Goal: Information Seeking & Learning: Learn about a topic

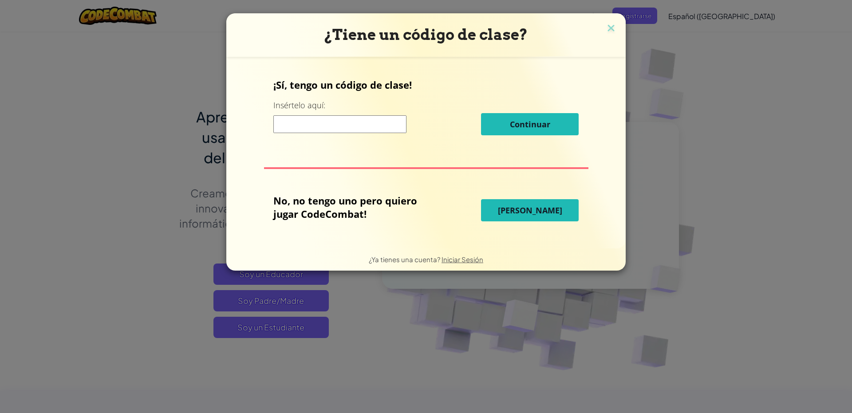
click at [517, 208] on span "[PERSON_NAME]" at bounding box center [530, 210] width 64 height 11
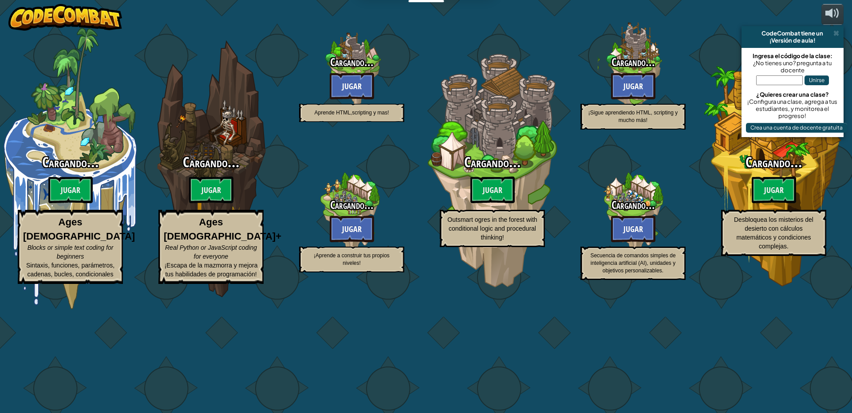
select select "es-419"
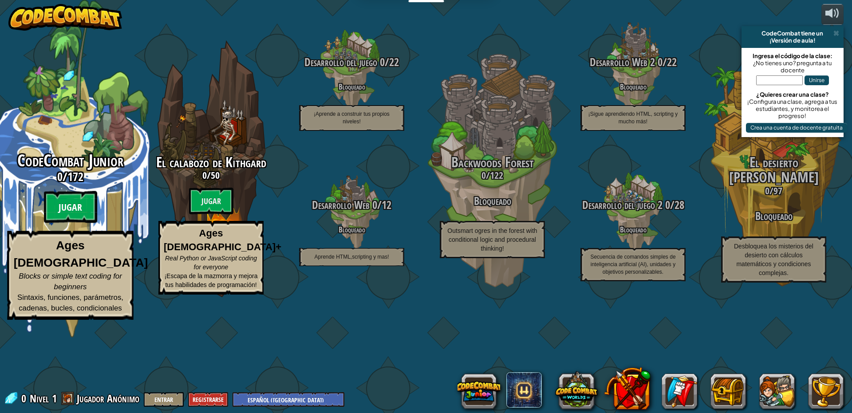
click at [76, 223] on btn "Jugar" at bounding box center [70, 207] width 53 height 32
select select "es-419"
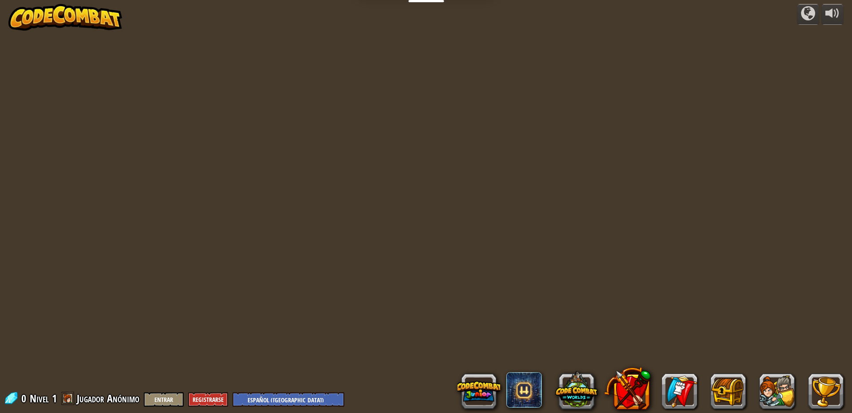
select select "es-419"
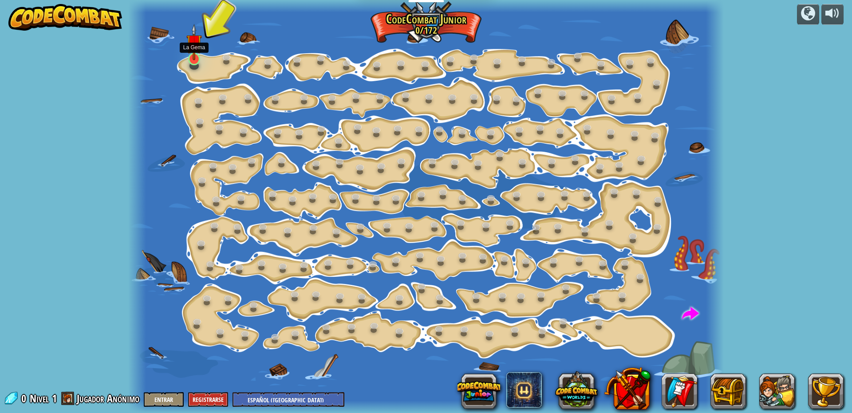
click at [193, 55] on img at bounding box center [194, 42] width 16 height 36
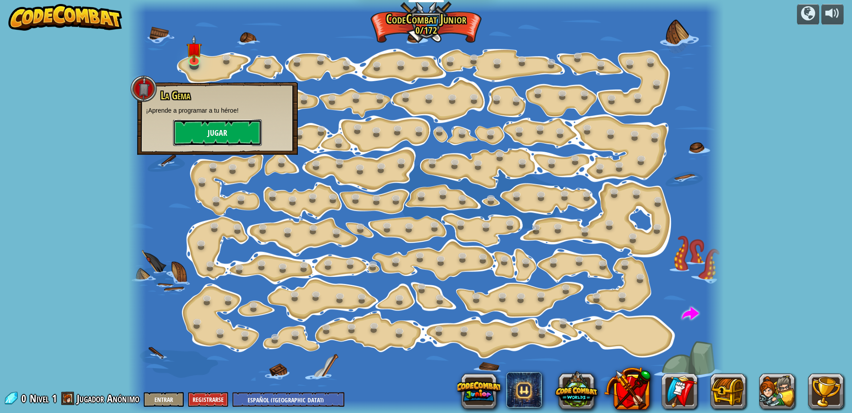
click at [216, 138] on button "Jugar" at bounding box center [217, 132] width 89 height 27
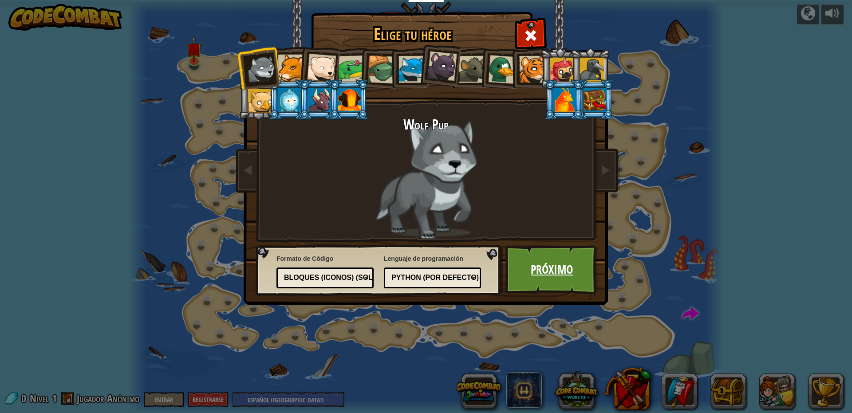
click at [533, 264] on link "Próximo" at bounding box center [552, 269] width 93 height 49
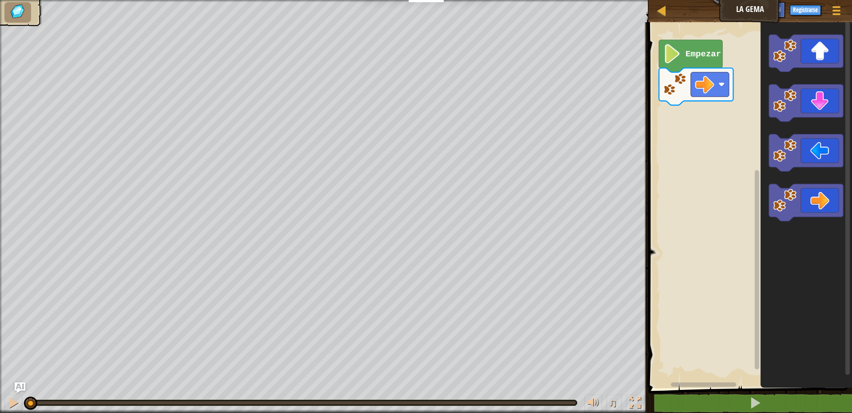
click at [678, 51] on image "Espacio de trabajo de Blockly" at bounding box center [672, 53] width 18 height 19
click at [679, 51] on image "Espacio de trabajo de Blockly" at bounding box center [672, 53] width 18 height 19
click at [812, 103] on icon "Espacio de trabajo de Blockly" at bounding box center [806, 103] width 74 height 37
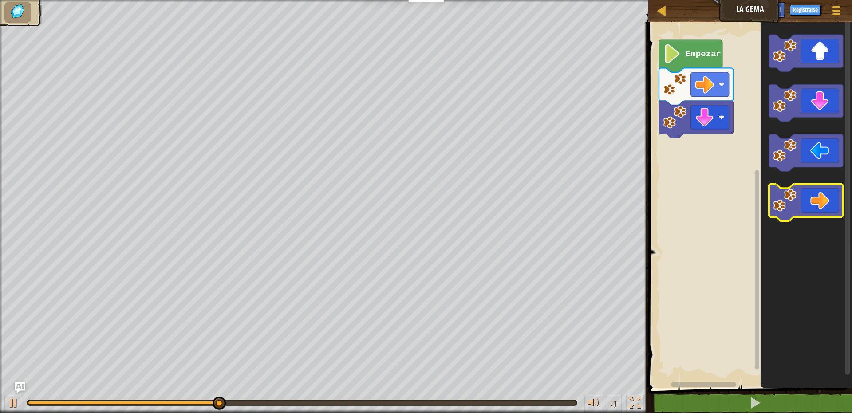
click at [814, 193] on icon "Espacio de trabajo de Blockly" at bounding box center [806, 202] width 74 height 37
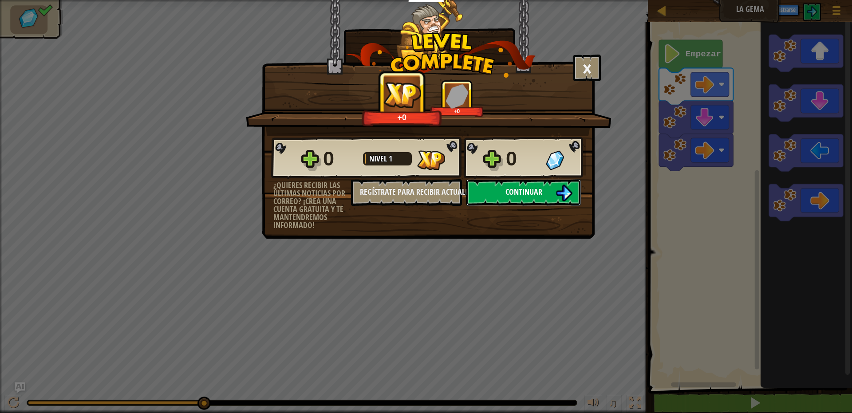
click at [518, 184] on button "Continuar" at bounding box center [524, 192] width 115 height 27
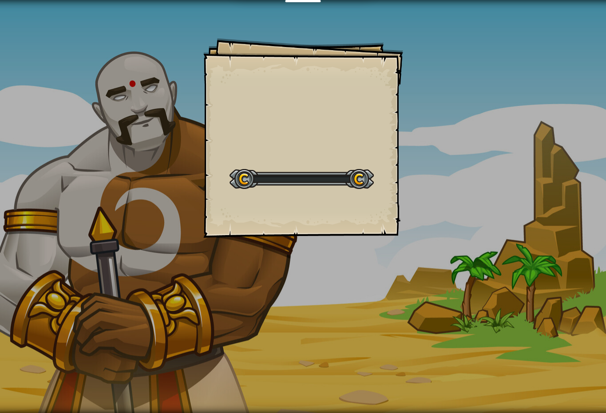
select select "es-419"
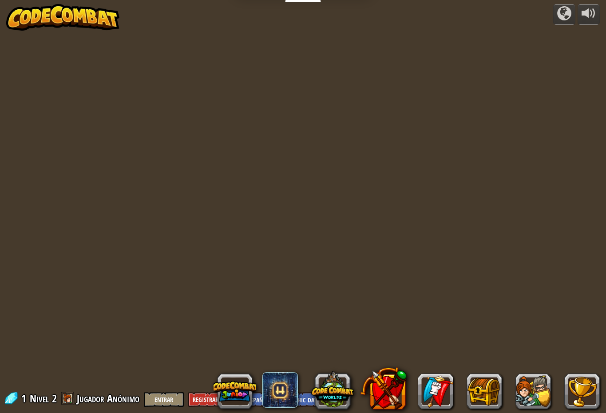
select select "es-419"
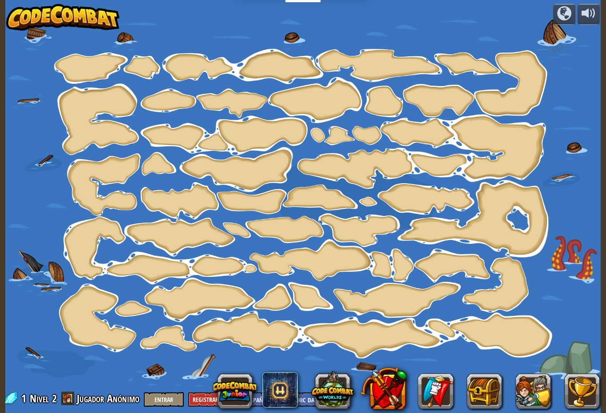
select select "es-419"
